Goal: Task Accomplishment & Management: Manage account settings

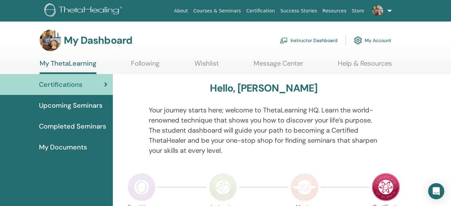
click at [327, 40] on link "Instructor Dashboard" at bounding box center [309, 40] width 58 height 15
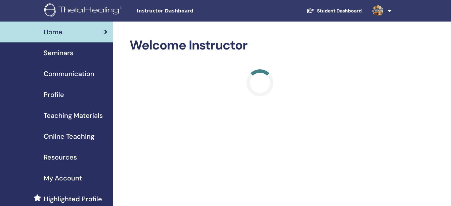
click at [63, 54] on span "Seminars" at bounding box center [59, 53] width 30 height 10
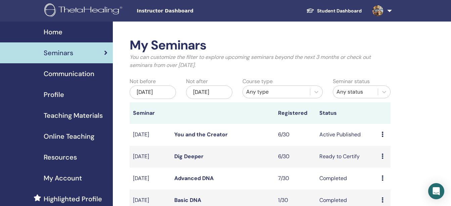
click at [183, 134] on link "You and the Creator" at bounding box center [200, 134] width 53 height 7
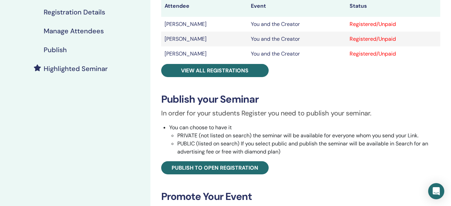
scroll to position [130, 0]
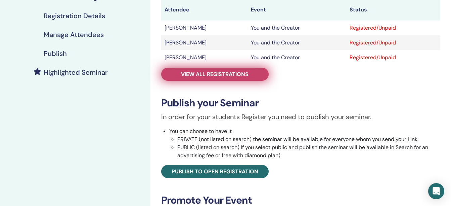
click at [255, 76] on link "View all registrations" at bounding box center [215, 74] width 108 height 13
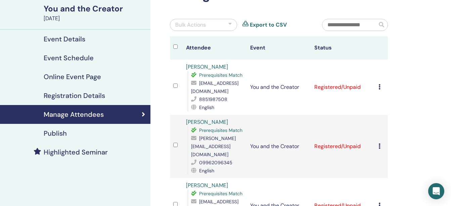
scroll to position [48, 0]
